Goal: Information Seeking & Learning: Learn about a topic

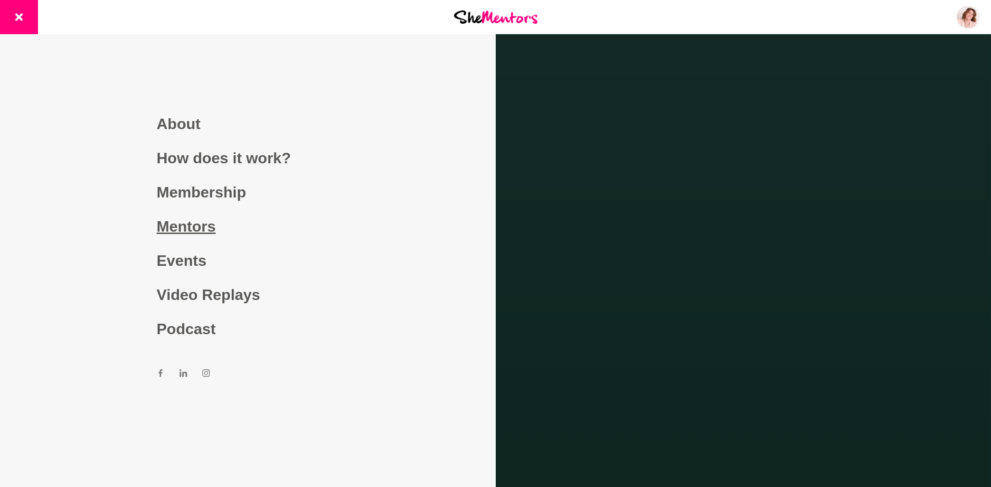
click at [198, 227] on link "Mentors" at bounding box center [248, 226] width 182 height 34
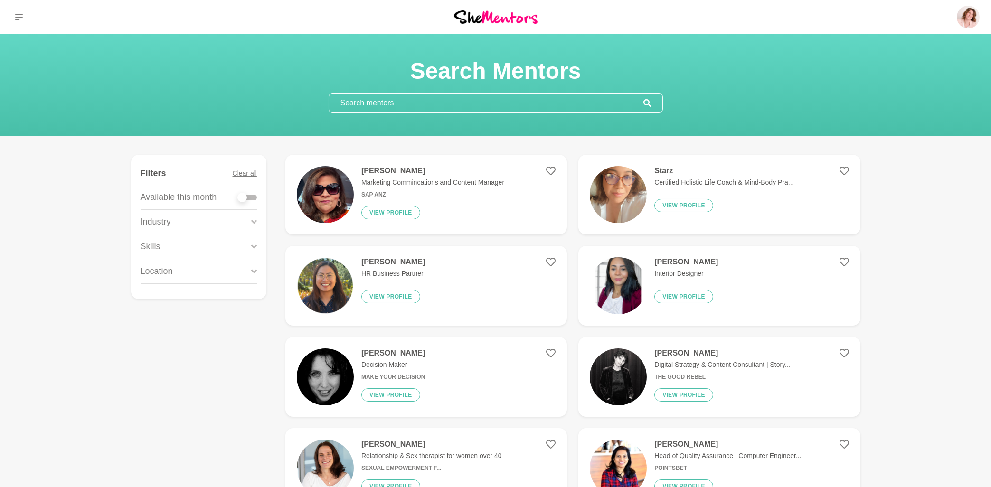
click at [395, 105] on input "text" at bounding box center [486, 103] width 314 height 19
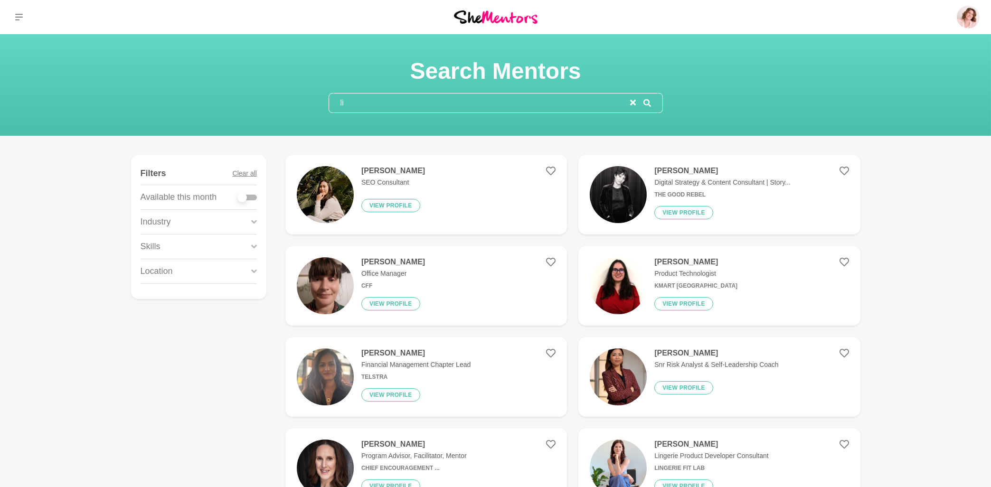
type input "li"
click at [702, 172] on h4 "[PERSON_NAME]" at bounding box center [722, 170] width 136 height 9
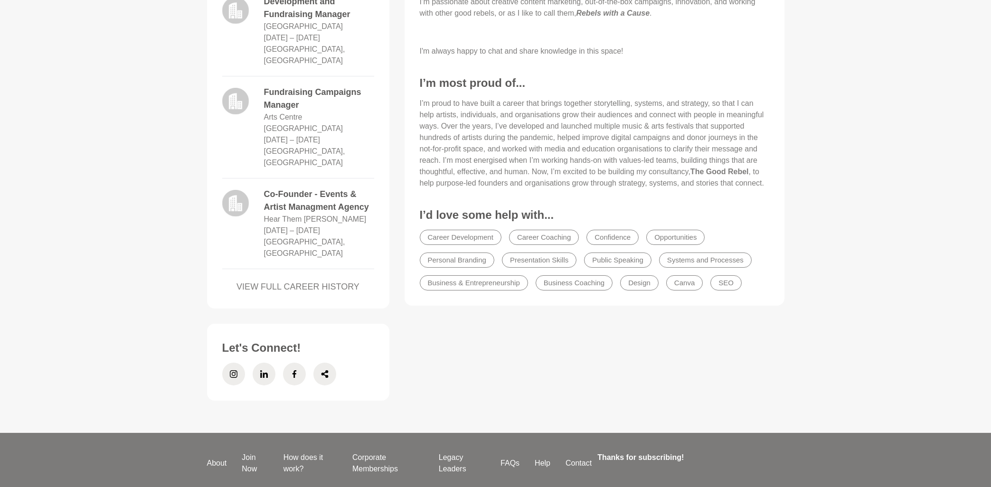
scroll to position [672, 0]
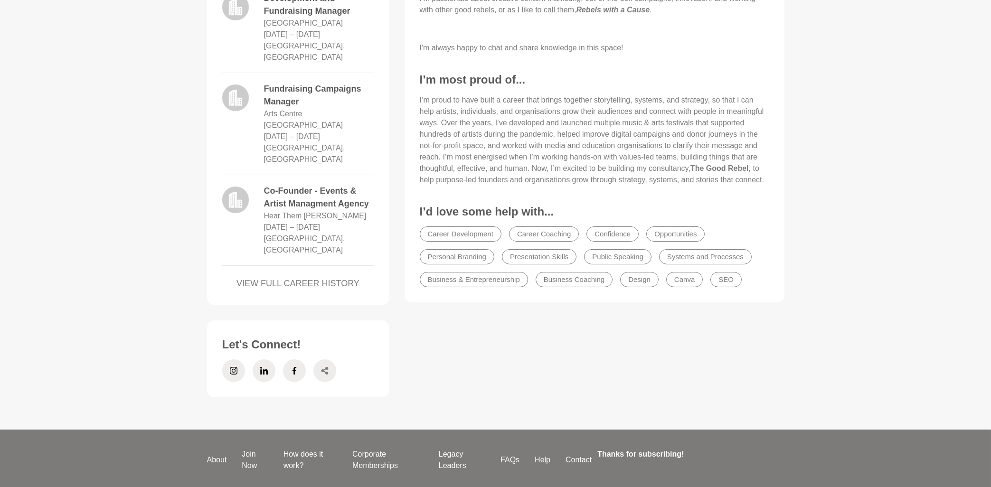
click at [328, 359] on icon at bounding box center [325, 370] width 8 height 23
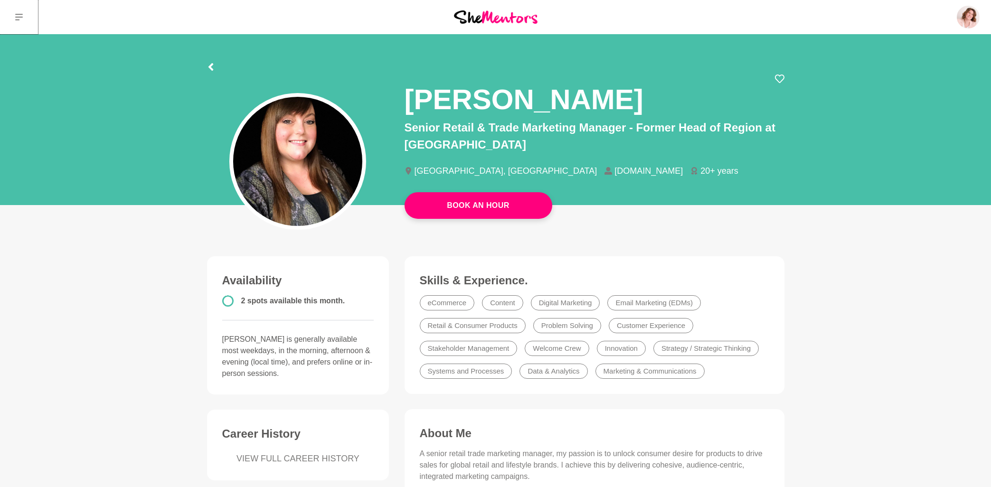
click at [19, 18] on icon at bounding box center [19, 17] width 8 height 7
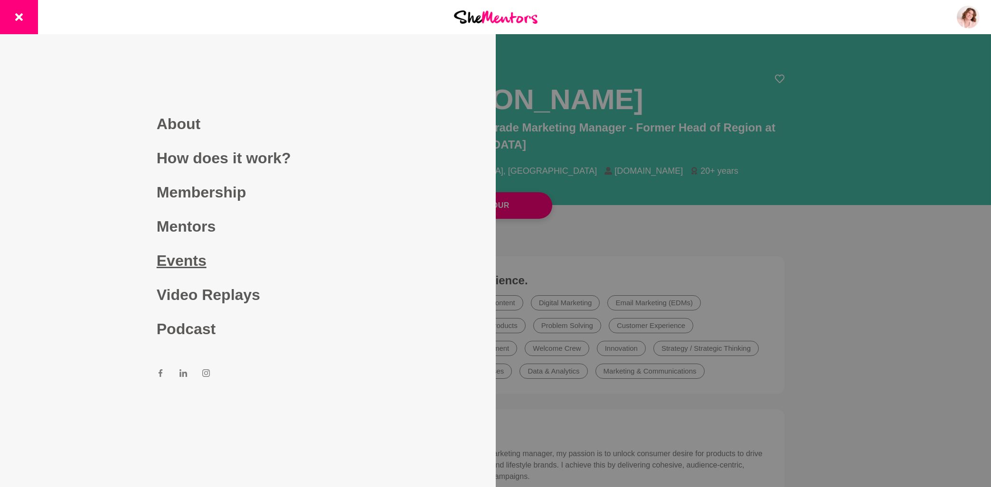
click at [187, 268] on link "Events" at bounding box center [248, 261] width 182 height 34
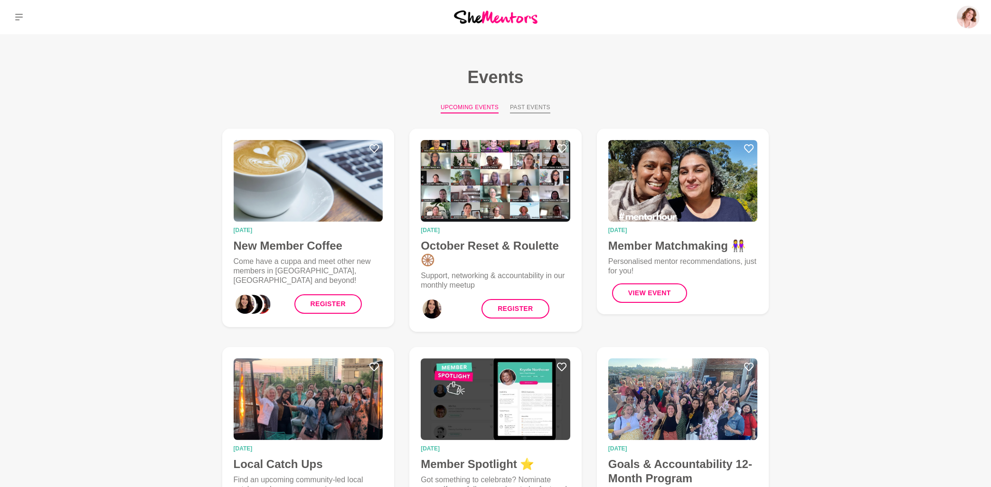
click at [521, 107] on button "Past Events" at bounding box center [530, 108] width 40 height 10
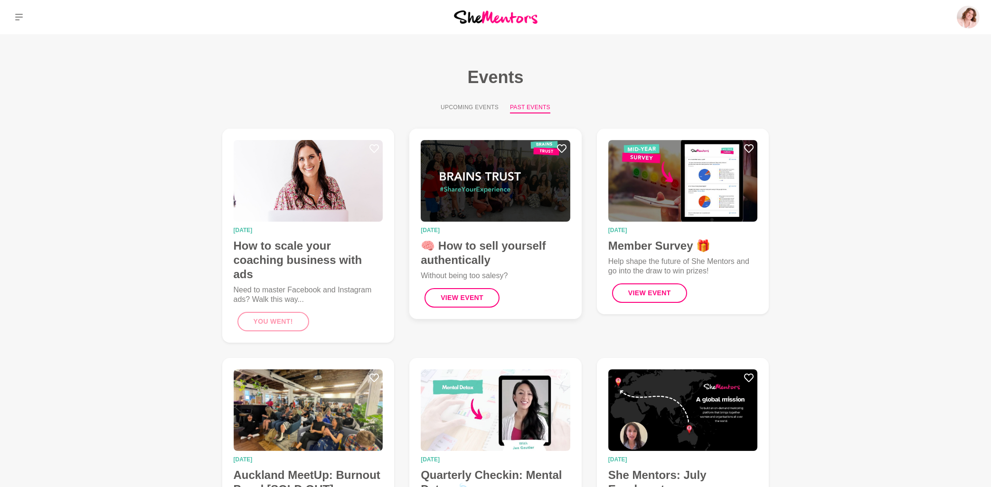
click at [486, 172] on img at bounding box center [496, 181] width 150 height 82
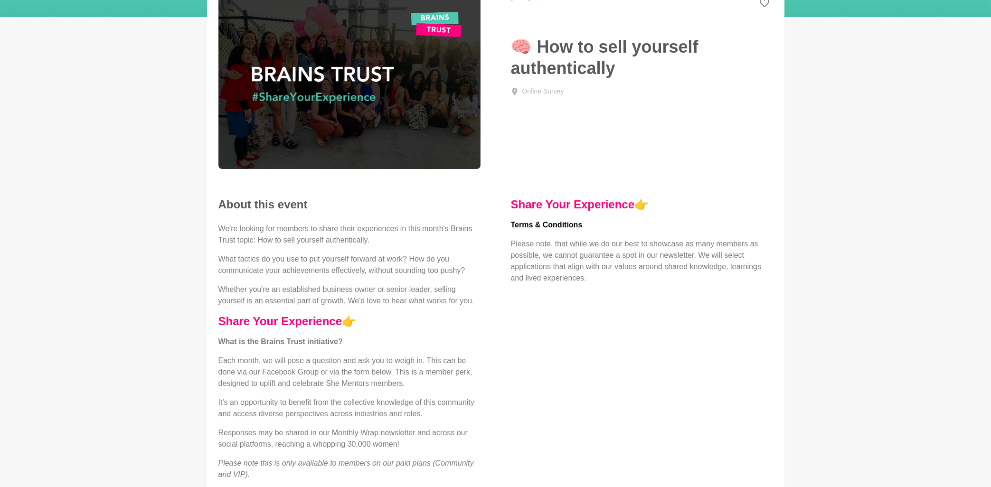
scroll to position [102, 0]
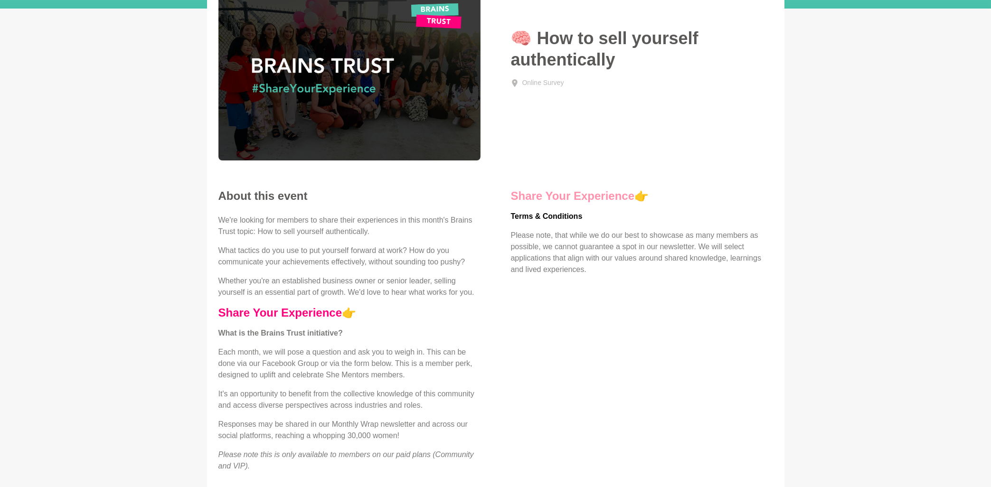
click at [564, 195] on link "Share Your Experience" at bounding box center [573, 195] width 124 height 13
